Goal: Information Seeking & Learning: Compare options

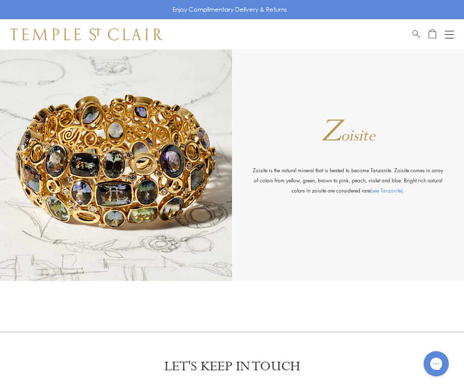
scroll to position [7932, 0]
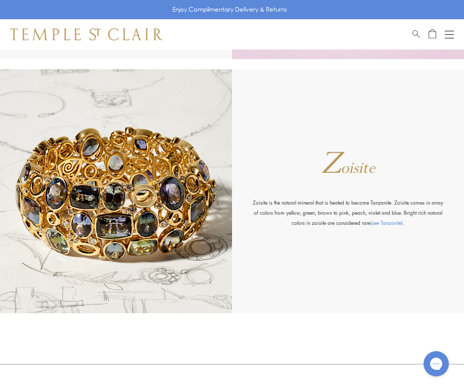
click at [447, 35] on button "Open navigation" at bounding box center [449, 34] width 9 height 12
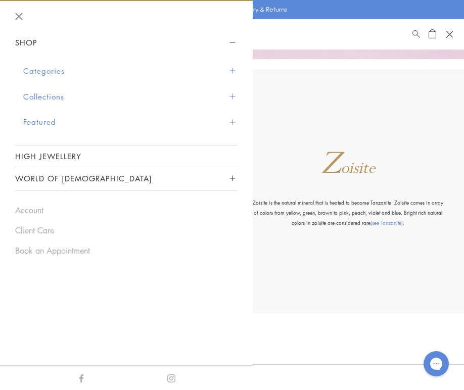
click at [54, 95] on button "Collections" at bounding box center [130, 97] width 214 height 26
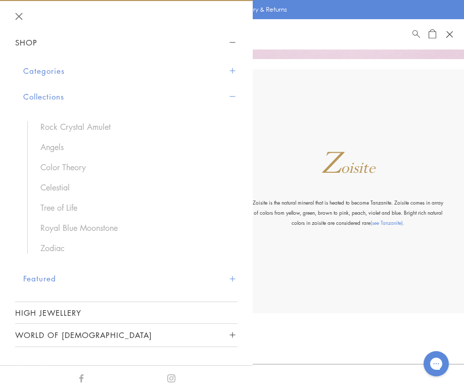
click at [42, 279] on button "Featured" at bounding box center [130, 279] width 214 height 26
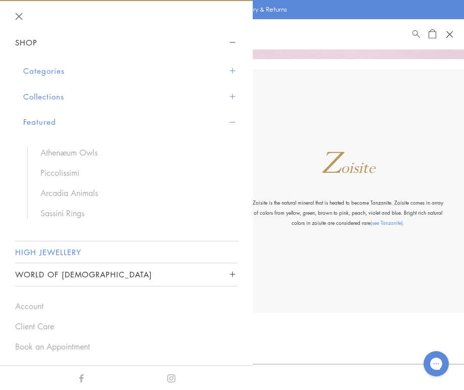
click at [62, 250] on link "High Jewellery" at bounding box center [126, 252] width 222 height 21
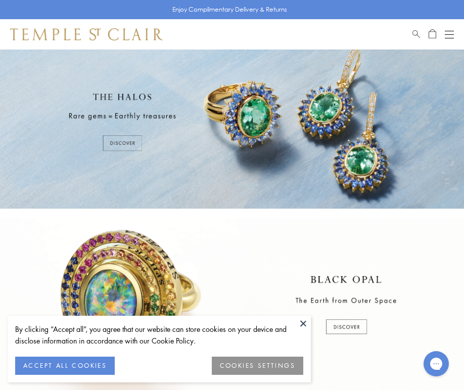
scroll to position [89, 0]
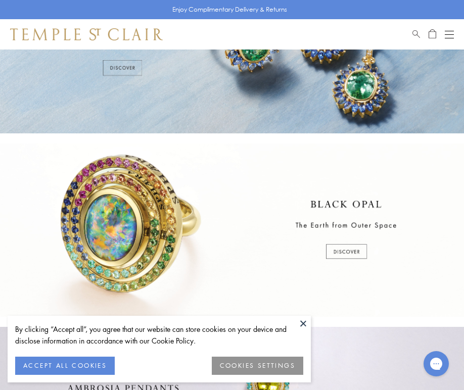
click at [307, 321] on button at bounding box center [303, 323] width 15 height 15
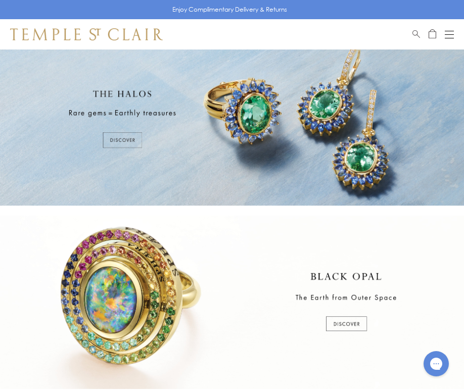
scroll to position [0, 0]
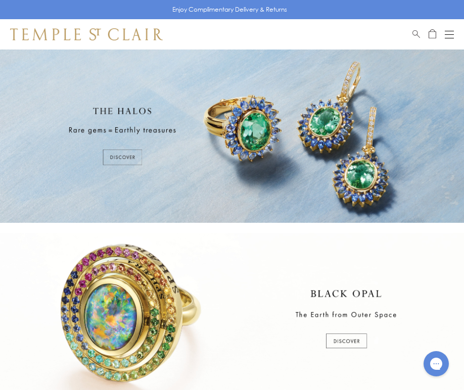
click at [447, 35] on button "Open navigation" at bounding box center [449, 34] width 9 height 12
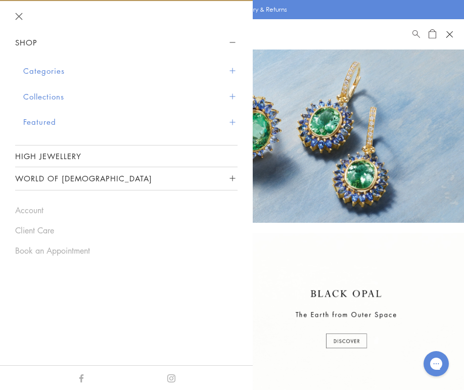
click at [105, 70] on button "Categories" at bounding box center [130, 71] width 214 height 26
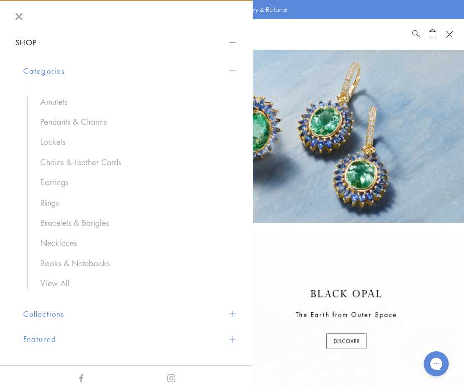
scroll to position [28, 0]
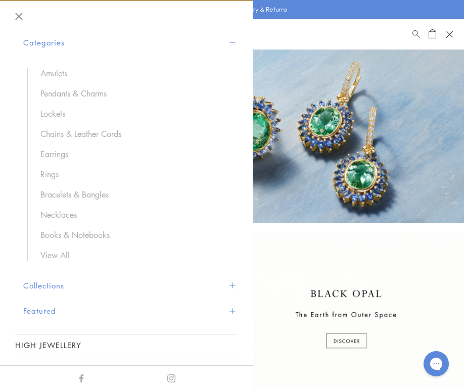
click at [98, 279] on button "Collections" at bounding box center [130, 286] width 214 height 26
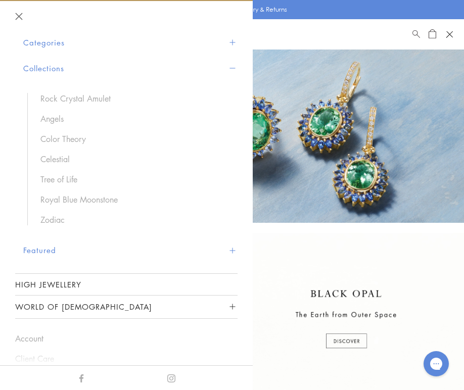
click at [83, 42] on button "Categories" at bounding box center [130, 43] width 214 height 26
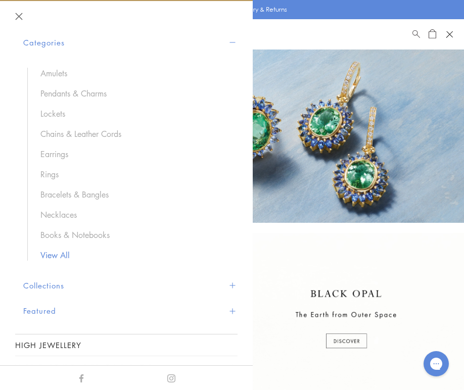
click at [59, 253] on link "View All" at bounding box center [133, 255] width 187 height 11
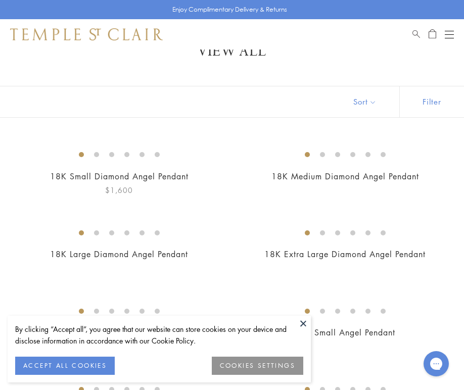
scroll to position [34, 0]
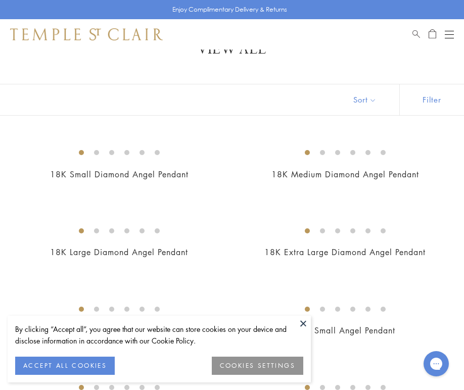
click at [301, 323] on button at bounding box center [303, 323] width 15 height 15
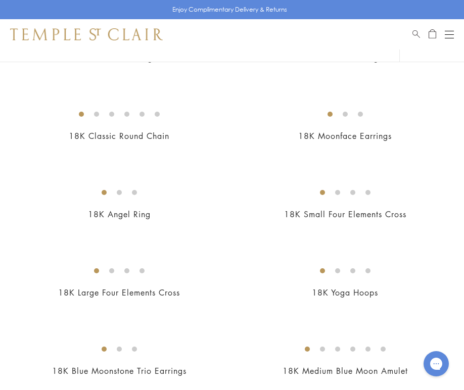
scroll to position [1798, 0]
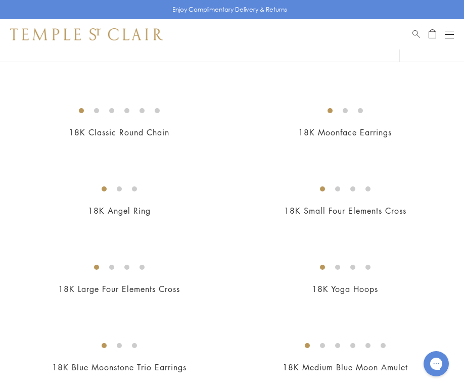
click at [0, 0] on img at bounding box center [0, 0] width 0 height 0
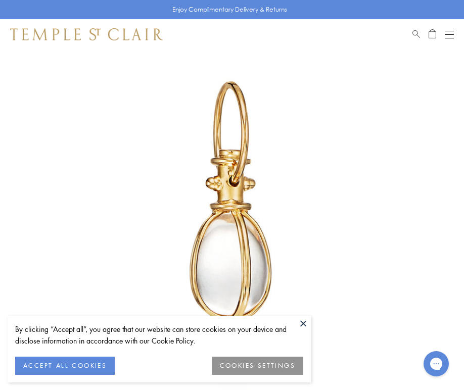
scroll to position [79, 0]
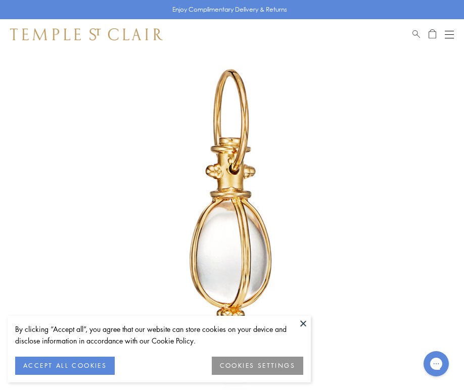
click at [306, 327] on button at bounding box center [303, 323] width 15 height 15
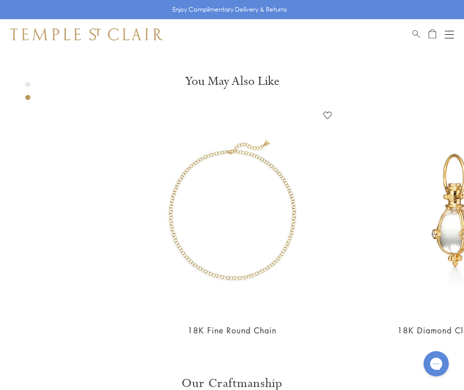
scroll to position [888, 0]
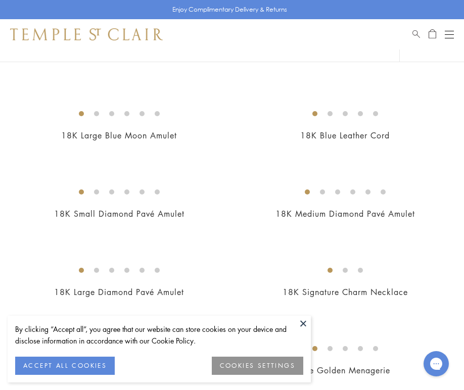
scroll to position [2106, 0]
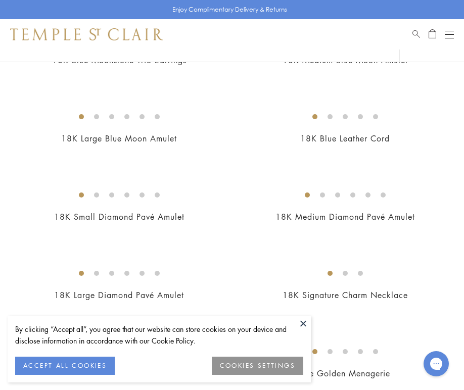
click at [0, 0] on img at bounding box center [0, 0] width 0 height 0
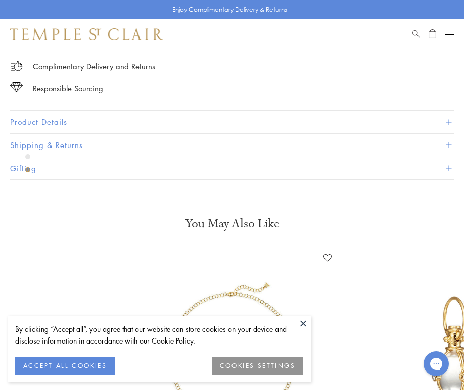
scroll to position [671, 0]
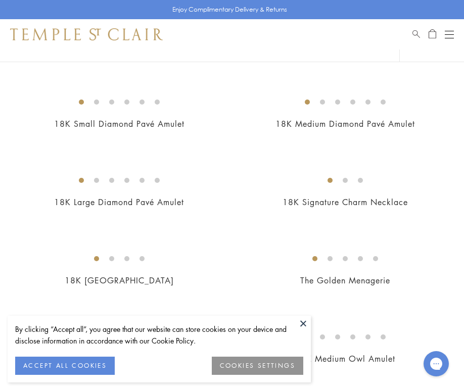
scroll to position [2256, 0]
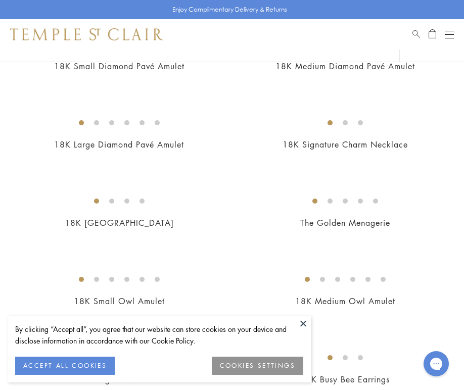
click at [307, 323] on button at bounding box center [303, 323] width 15 height 15
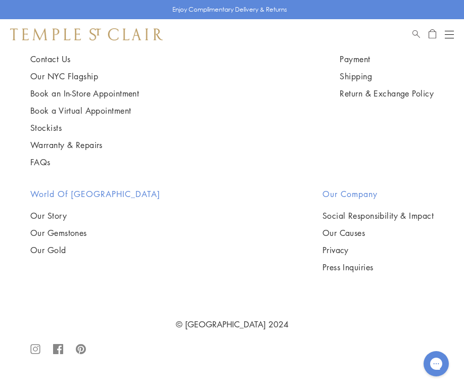
scroll to position [5559, 0]
click at [0, 0] on img at bounding box center [0, 0] width 0 height 0
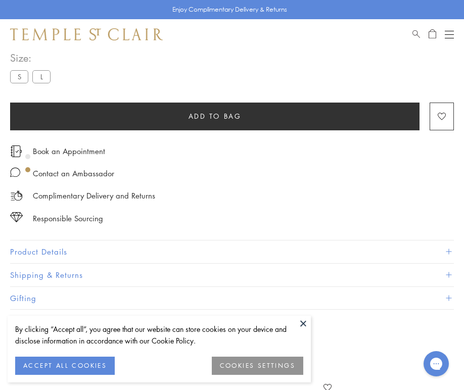
scroll to position [650, 0]
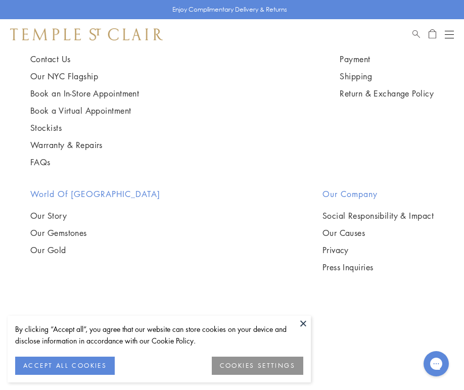
scroll to position [6108, 0]
click at [300, 322] on button at bounding box center [303, 323] width 15 height 15
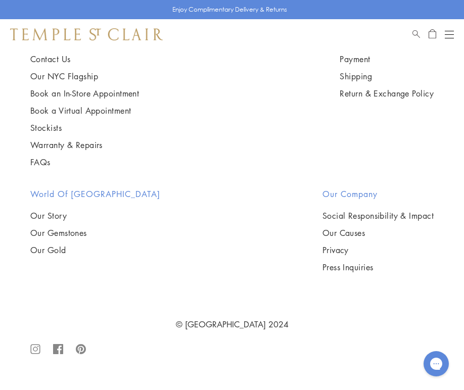
scroll to position [9454, 0]
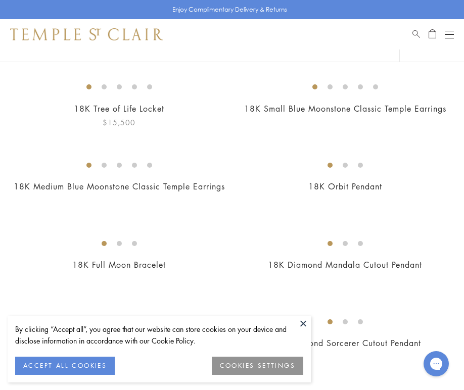
scroll to position [107, 0]
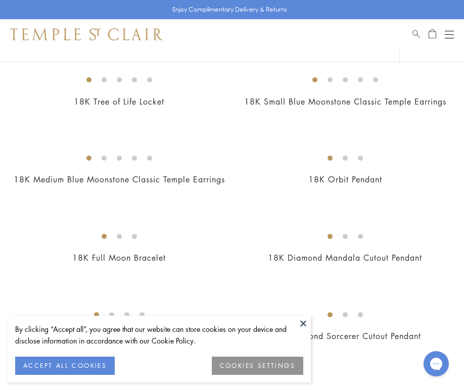
click at [304, 327] on button at bounding box center [303, 323] width 15 height 15
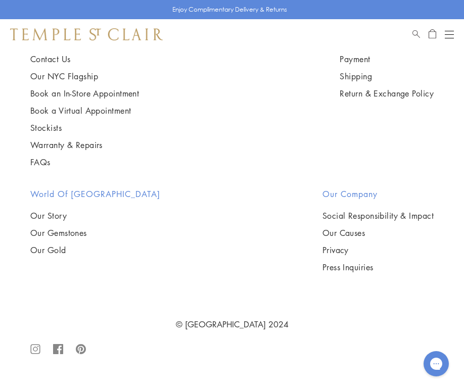
scroll to position [7626, 0]
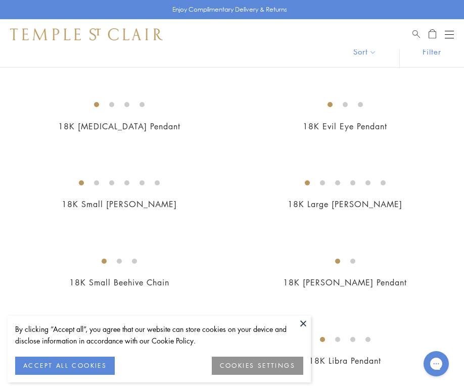
scroll to position [135, 0]
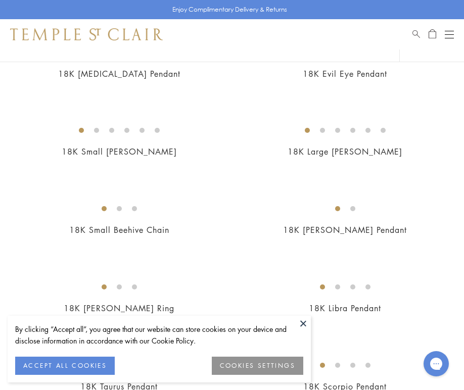
click at [304, 320] on button at bounding box center [303, 323] width 15 height 15
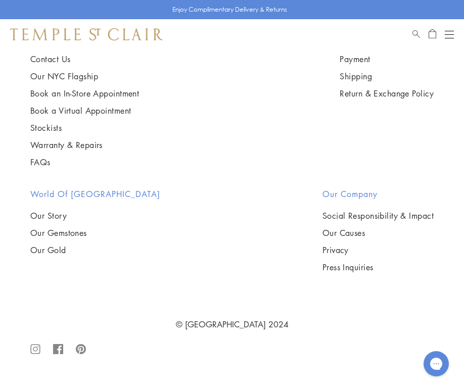
scroll to position [5660, 0]
click at [0, 0] on img at bounding box center [0, 0] width 0 height 0
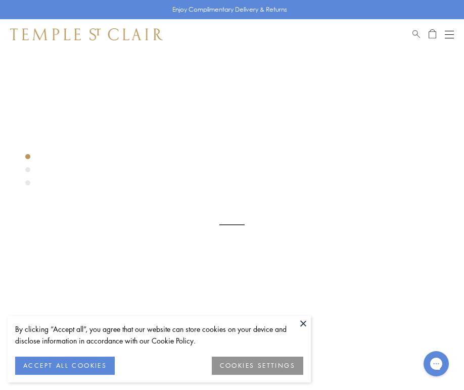
scroll to position [57, 0]
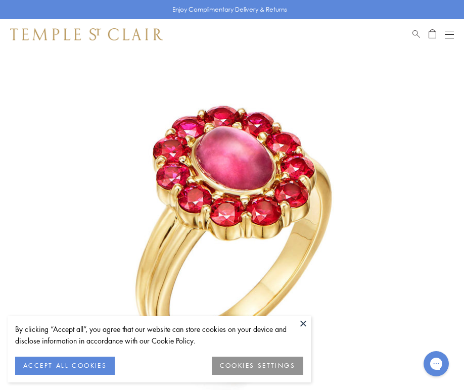
click at [306, 323] on button at bounding box center [303, 323] width 15 height 15
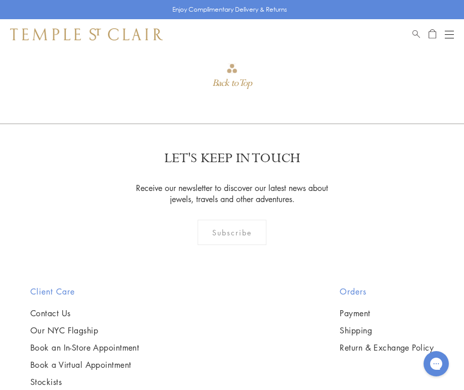
scroll to position [1509, 0]
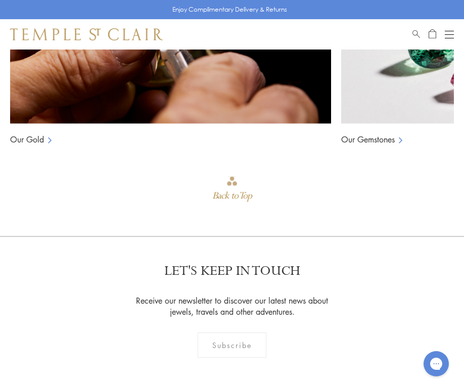
scroll to position [1519, 0]
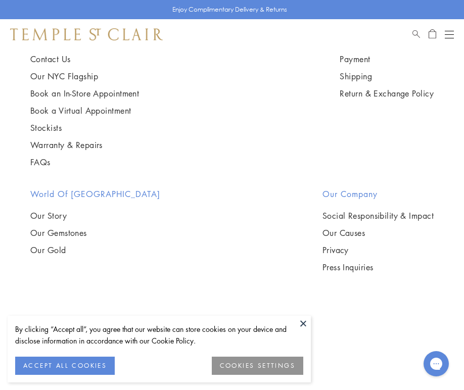
scroll to position [5401, 0]
click at [302, 324] on button at bounding box center [303, 323] width 15 height 15
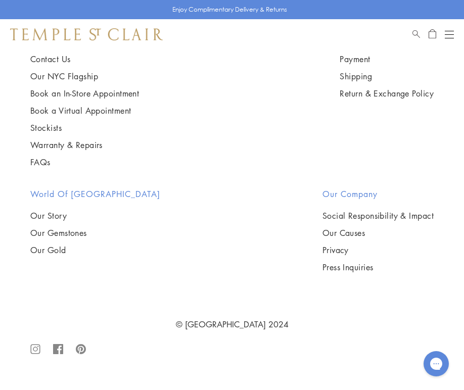
scroll to position [7608, 0]
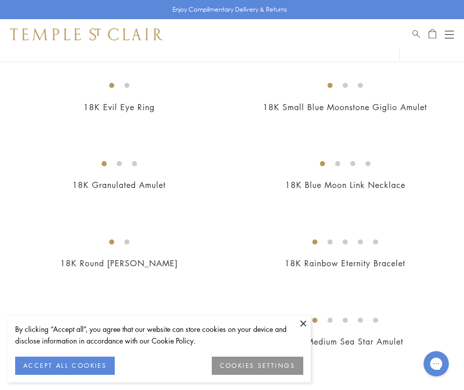
scroll to position [115, 0]
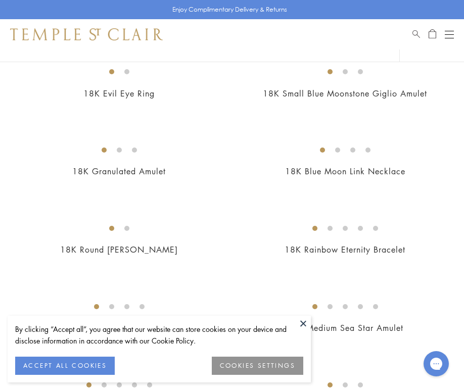
click at [307, 327] on button at bounding box center [303, 323] width 15 height 15
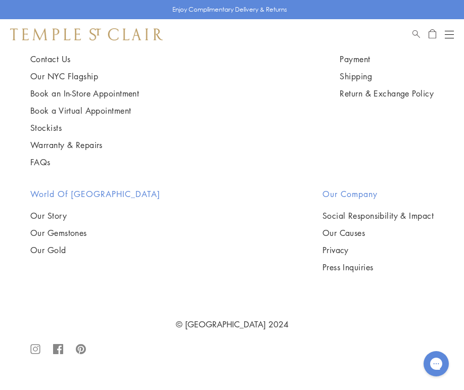
scroll to position [7545, 0]
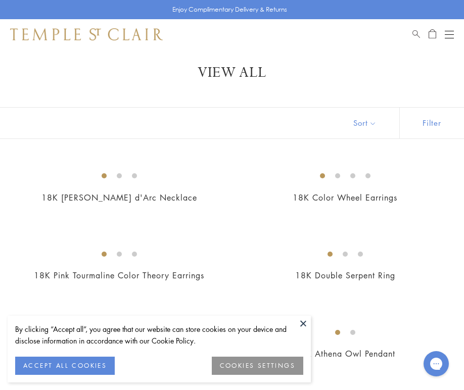
scroll to position [187, 0]
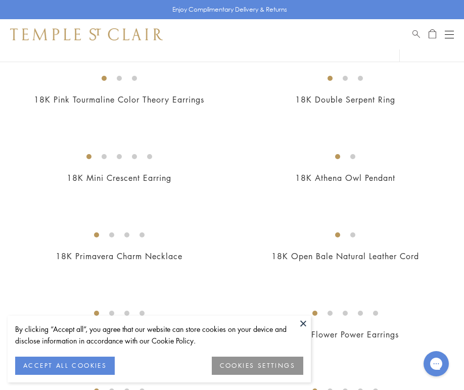
click at [308, 320] on button at bounding box center [303, 323] width 15 height 15
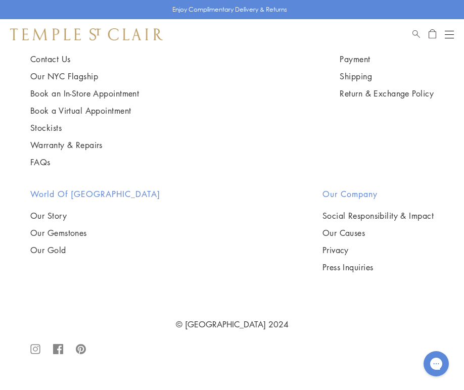
scroll to position [6548, 0]
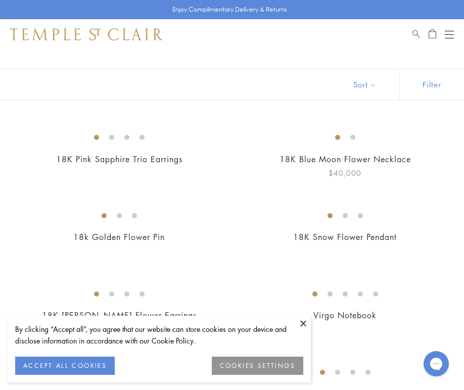
scroll to position [69, 0]
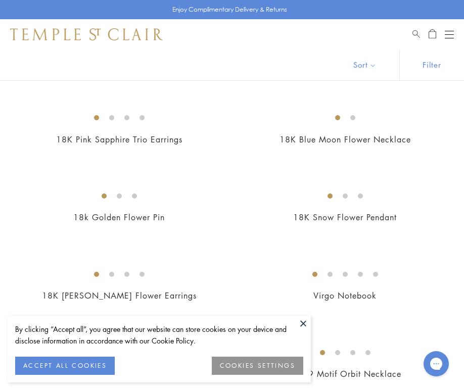
click at [297, 322] on button at bounding box center [303, 323] width 15 height 15
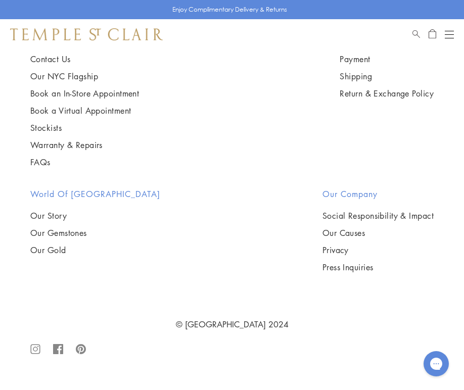
scroll to position [2530, 0]
click at [0, 0] on img at bounding box center [0, 0] width 0 height 0
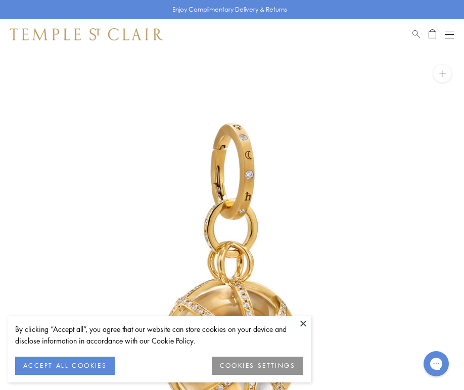
click at [303, 324] on button at bounding box center [303, 323] width 15 height 15
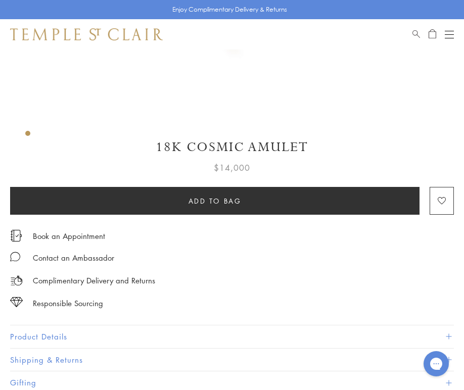
scroll to position [437, 0]
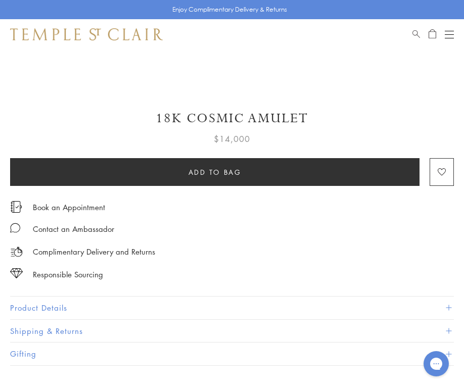
click at [60, 310] on button "Product Details" at bounding box center [232, 308] width 444 height 23
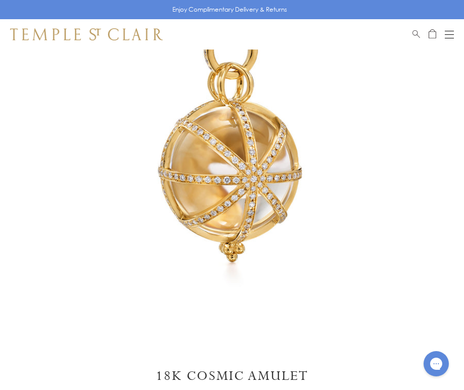
scroll to position [246, 0]
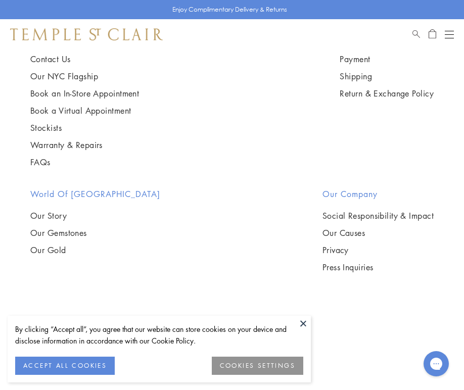
click at [301, 320] on button at bounding box center [303, 323] width 15 height 15
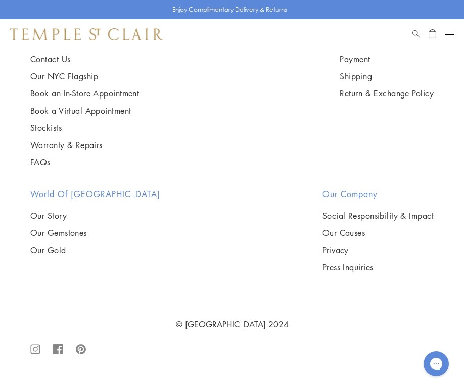
scroll to position [5895, 0]
click at [0, 0] on img at bounding box center [0, 0] width 0 height 0
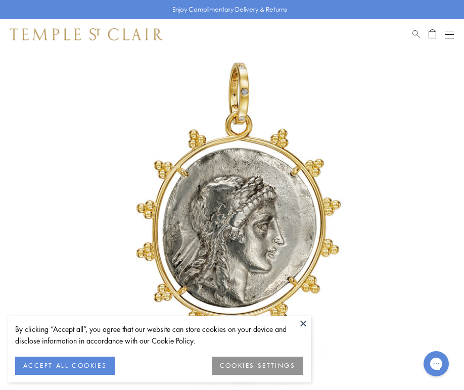
scroll to position [112, 0]
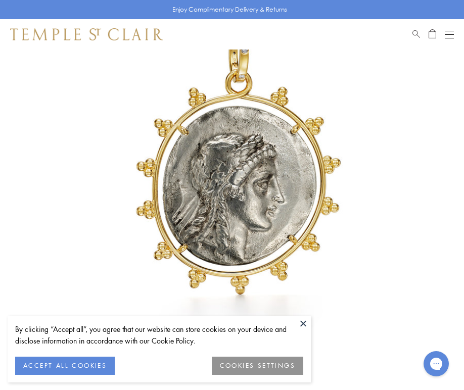
click at [298, 320] on button at bounding box center [303, 323] width 15 height 15
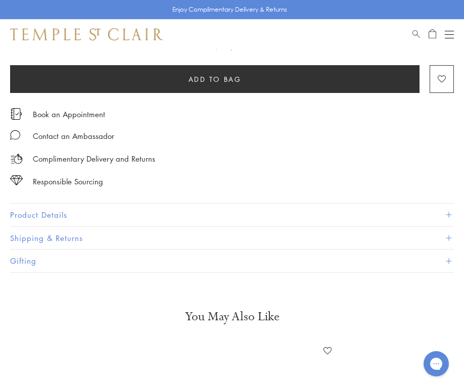
scroll to position [552, 0]
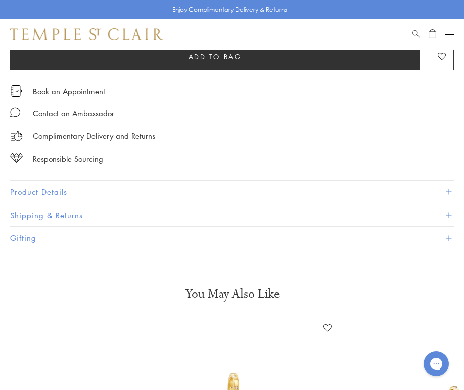
click at [93, 195] on button "Product Details" at bounding box center [232, 192] width 444 height 23
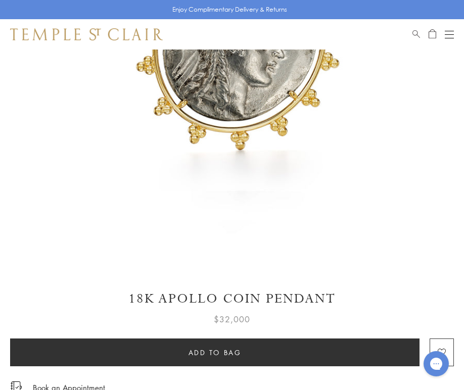
scroll to position [116, 0]
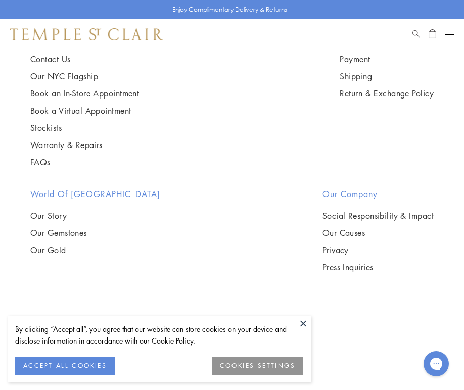
scroll to position [6172, 0]
click at [300, 321] on button at bounding box center [303, 323] width 15 height 15
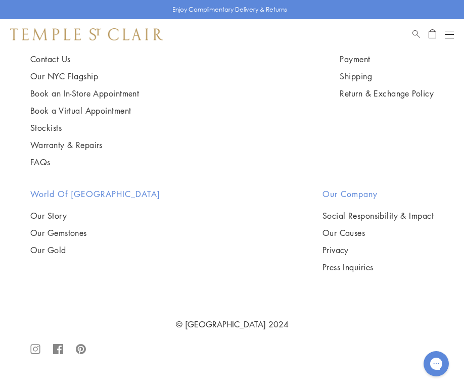
scroll to position [6748, 0]
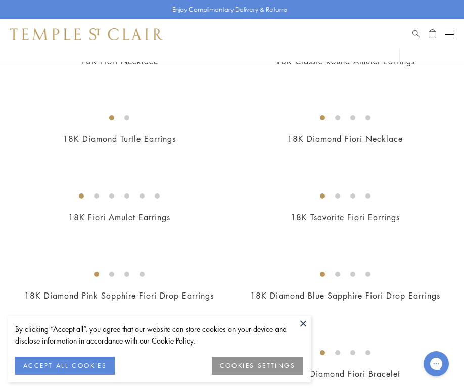
scroll to position [178, 0]
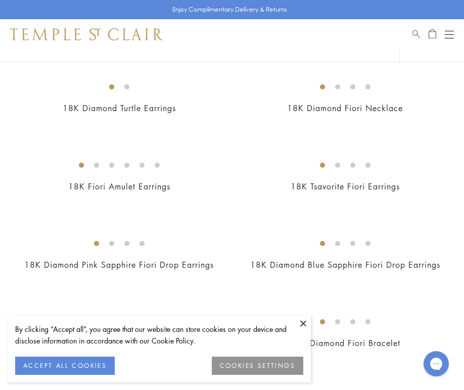
click at [302, 324] on button at bounding box center [303, 323] width 15 height 15
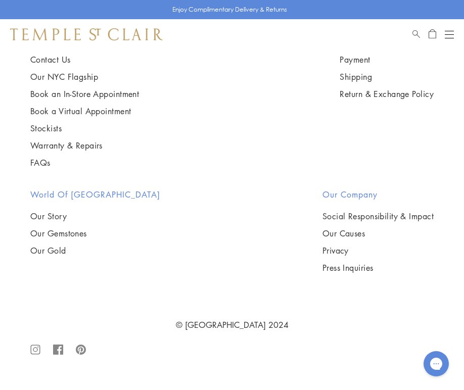
scroll to position [8764, 0]
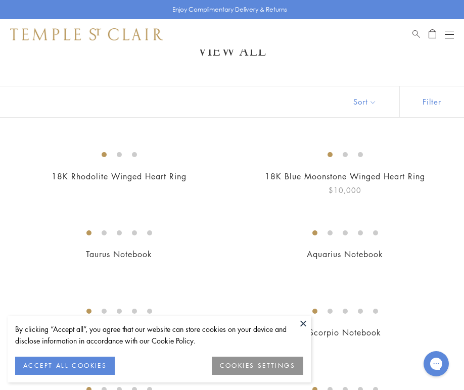
scroll to position [37, 0]
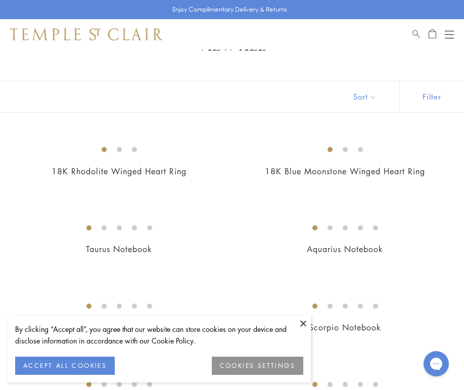
click at [305, 322] on button at bounding box center [303, 323] width 15 height 15
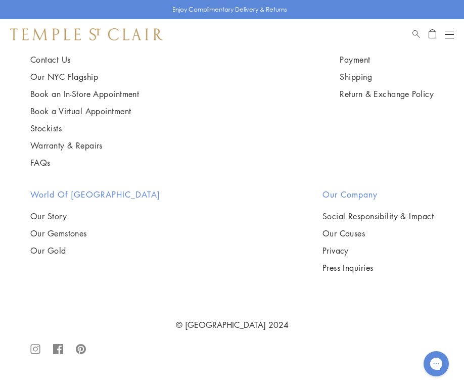
scroll to position [4645, 0]
click at [446, 32] on button "Open navigation" at bounding box center [449, 34] width 9 height 12
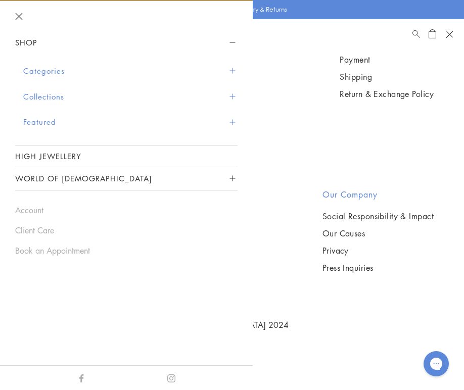
click at [222, 98] on button "Collections" at bounding box center [130, 97] width 214 height 26
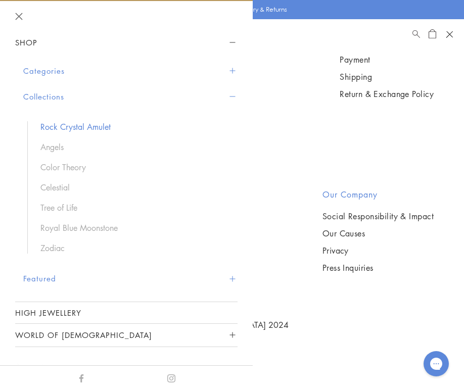
click at [79, 127] on link "Rock Crystal Amulet" at bounding box center [133, 126] width 187 height 11
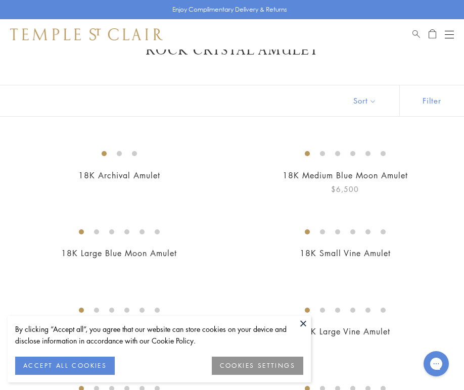
scroll to position [150, 0]
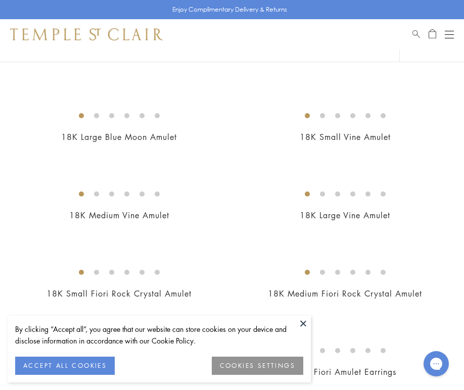
click at [300, 319] on button at bounding box center [303, 323] width 15 height 15
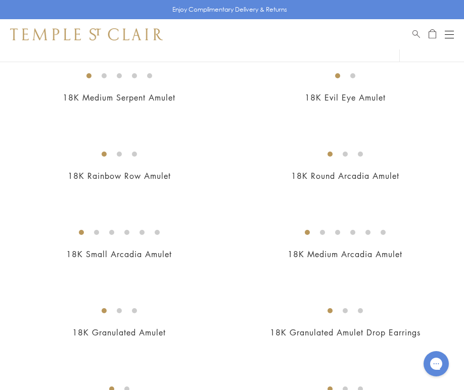
scroll to position [2304, 0]
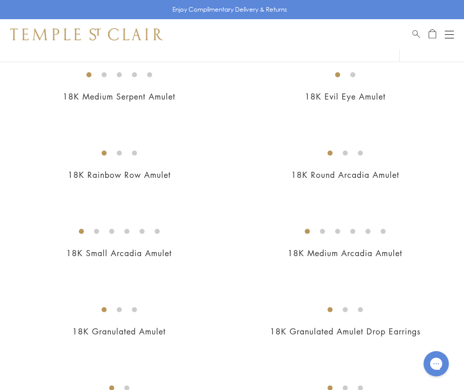
click at [0, 0] on img at bounding box center [0, 0] width 0 height 0
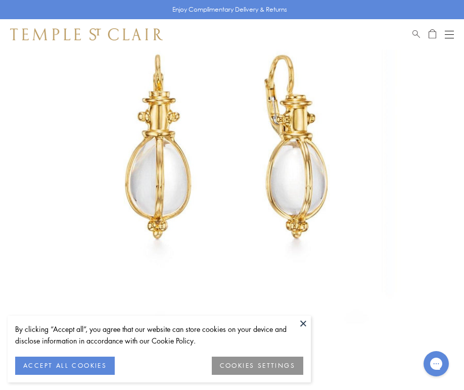
scroll to position [142, 0]
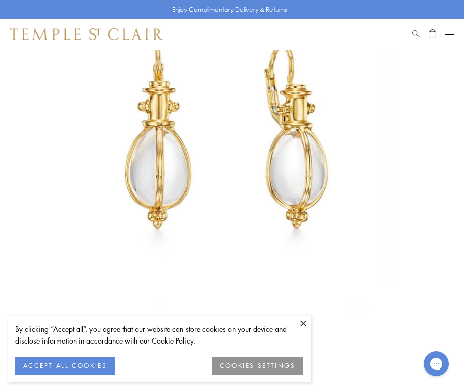
click at [305, 322] on button at bounding box center [303, 323] width 15 height 15
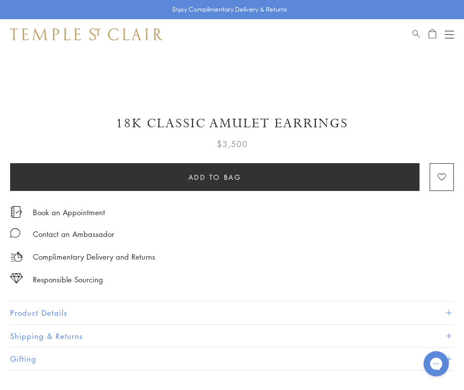
scroll to position [451, 0]
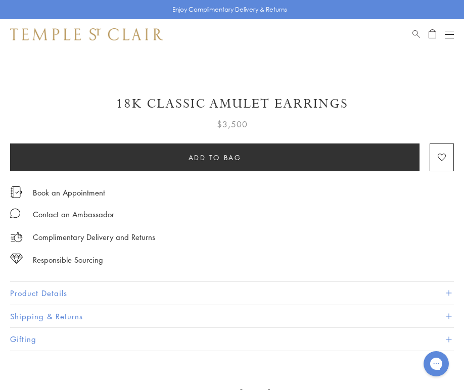
click at [128, 292] on button "Product Details" at bounding box center [232, 293] width 444 height 23
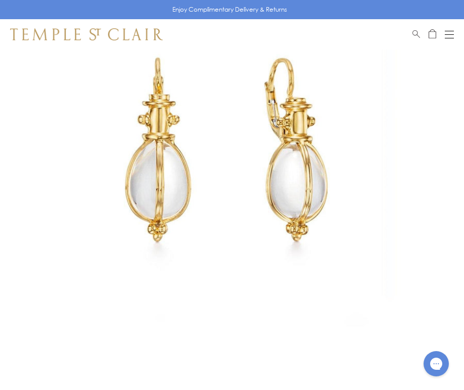
scroll to position [108, 0]
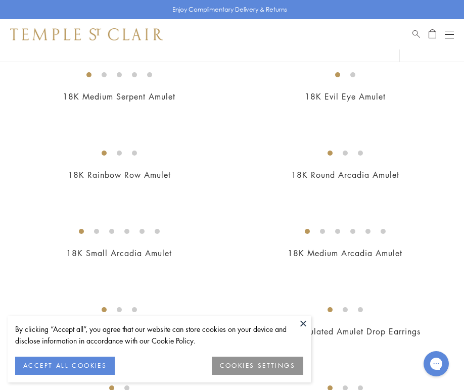
scroll to position [2437, 0]
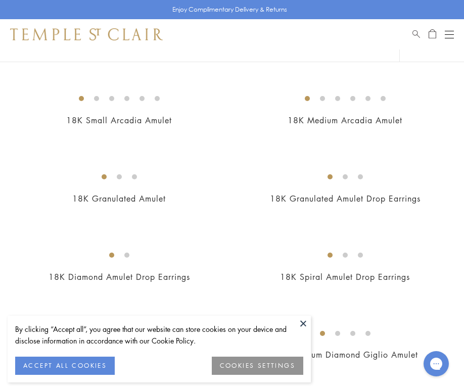
click at [304, 325] on button at bounding box center [303, 323] width 15 height 15
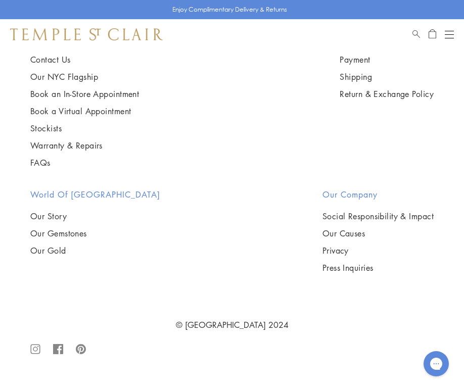
scroll to position [6143, 0]
